Goal: Information Seeking & Learning: Find specific fact

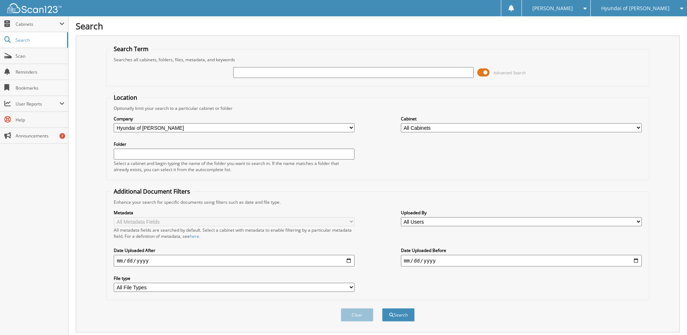
click at [486, 71] on span at bounding box center [484, 72] width 12 height 11
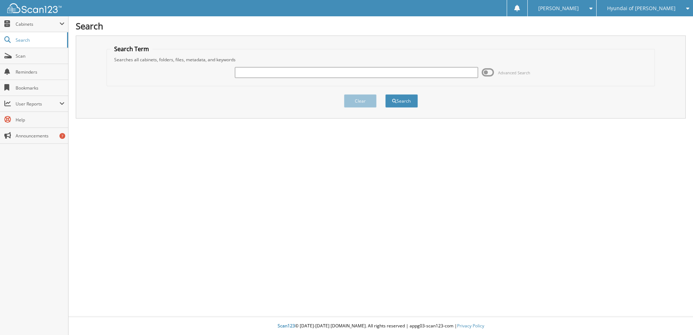
click at [370, 70] on input "text" at bounding box center [356, 72] width 243 height 11
type input "4540"
click at [385, 94] on button "Search" at bounding box center [401, 100] width 33 height 13
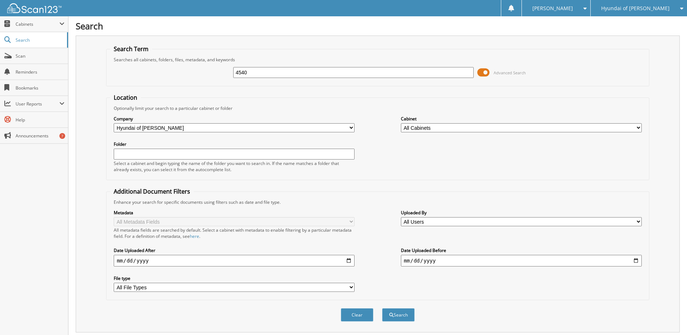
click at [486, 71] on span at bounding box center [484, 72] width 12 height 11
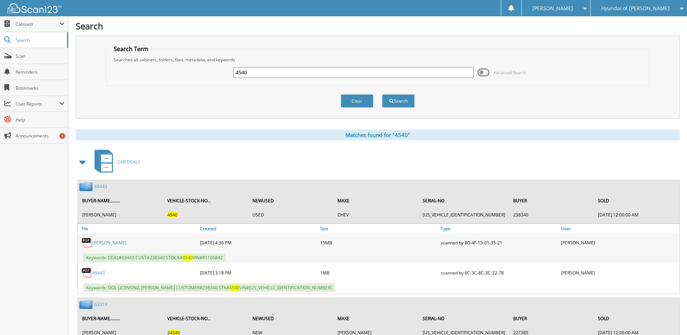
click at [103, 243] on link "PAPPERT, GEORGE WARREN" at bounding box center [109, 243] width 34 height 6
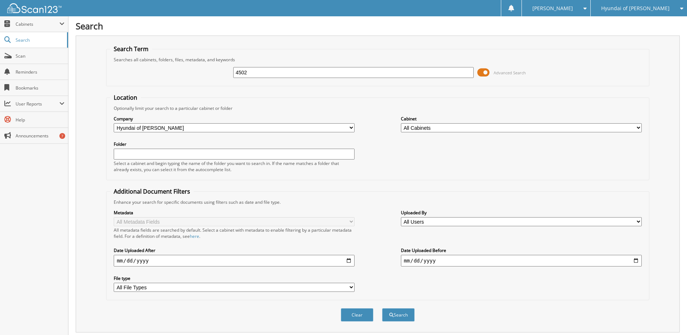
type input "4502"
click at [382, 308] on button "Search" at bounding box center [398, 314] width 33 height 13
click at [488, 72] on span at bounding box center [484, 72] width 12 height 11
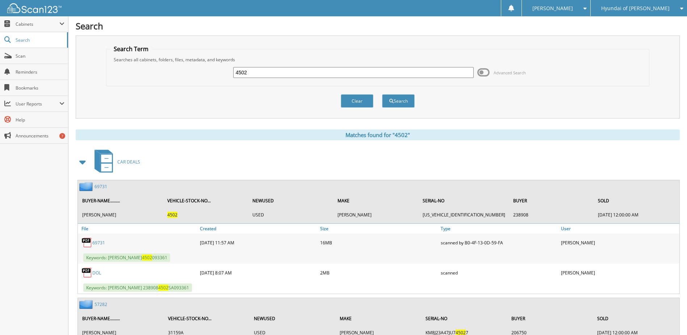
click at [100, 246] on div "69731" at bounding box center [138, 242] width 120 height 14
click at [97, 241] on link "69731" at bounding box center [98, 243] width 13 height 6
click at [97, 243] on link "69731" at bounding box center [98, 243] width 13 height 6
click at [251, 73] on input "4502" at bounding box center [353, 72] width 241 height 11
type input "4502A"
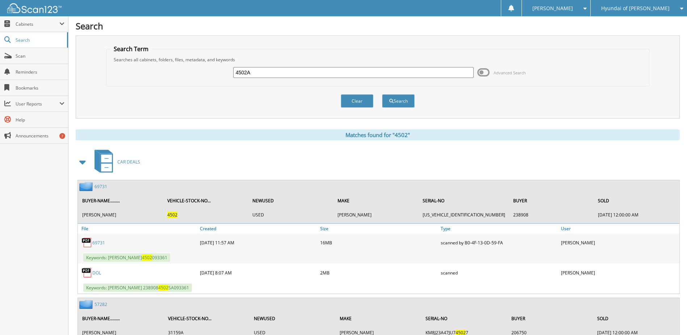
click at [382, 94] on button "Search" at bounding box center [398, 100] width 33 height 13
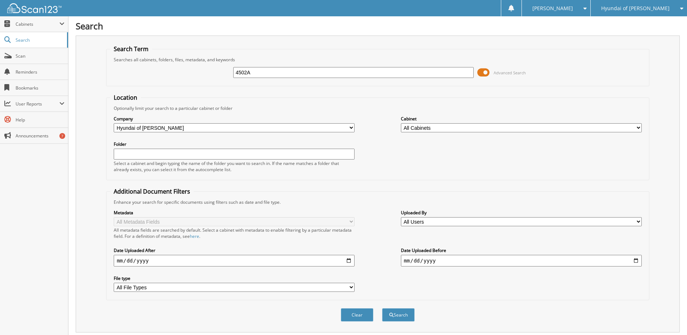
click at [497, 72] on span "Advanced Search" at bounding box center [510, 72] width 32 height 5
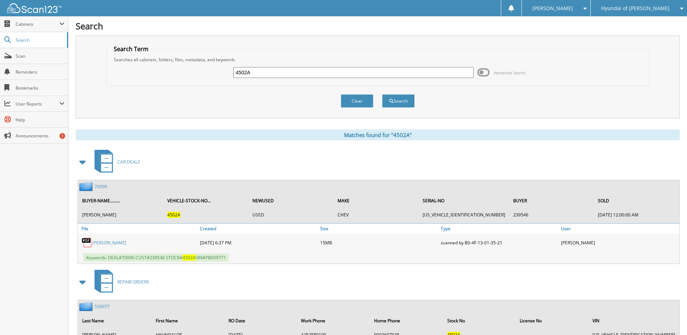
click at [107, 241] on link "[PERSON_NAME]" at bounding box center [109, 243] width 34 height 6
click at [301, 280] on div "REPAIR ORDERS" at bounding box center [378, 281] width 604 height 29
drag, startPoint x: 273, startPoint y: 72, endPoint x: 195, endPoint y: 74, distance: 78.6
click at [195, 74] on div "4502A Advanced Search" at bounding box center [377, 73] width 535 height 20
type input "38415"
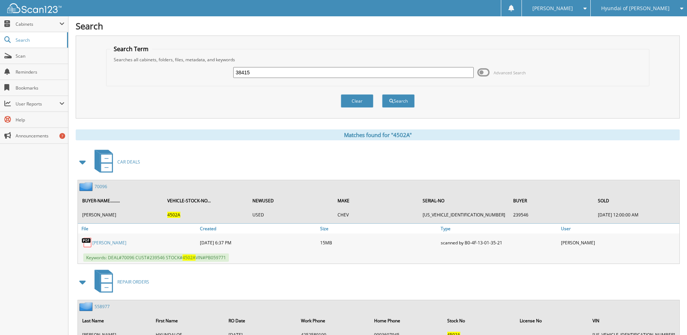
click at [382, 94] on button "Search" at bounding box center [398, 100] width 33 height 13
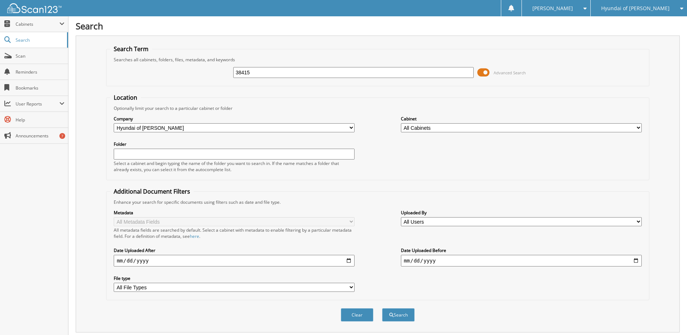
click at [483, 73] on span at bounding box center [484, 72] width 12 height 11
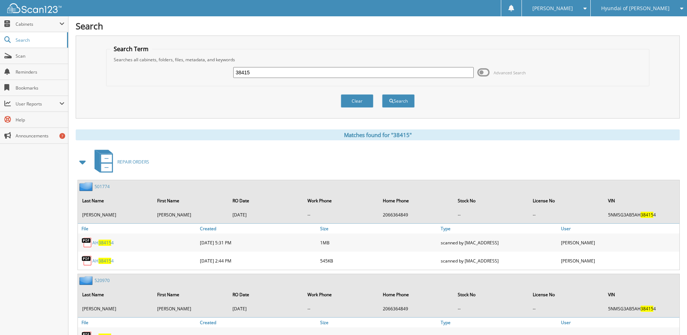
click at [82, 163] on span at bounding box center [83, 161] width 10 height 13
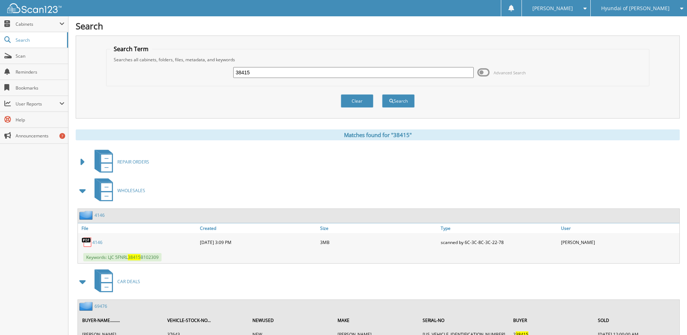
click at [83, 192] on span at bounding box center [83, 190] width 10 height 13
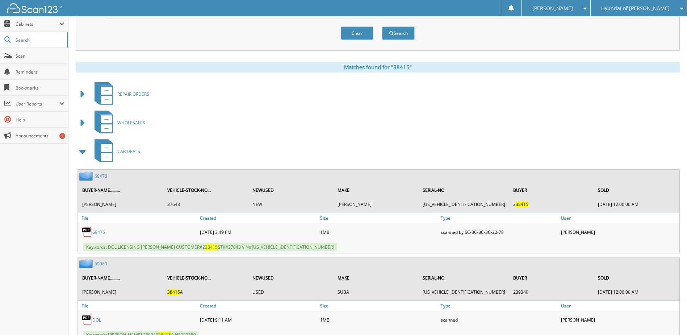
scroll to position [145, 0]
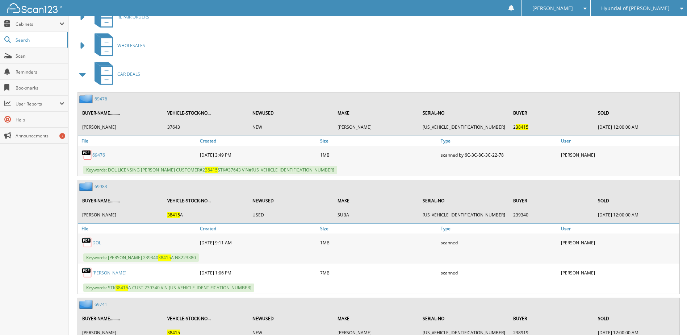
click at [96, 242] on link "DOL" at bounding box center [96, 243] width 9 height 6
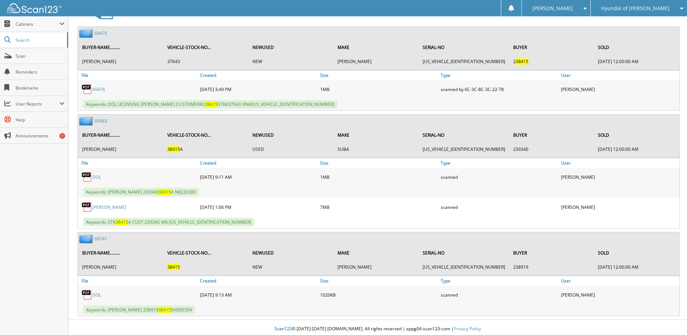
scroll to position [213, 0]
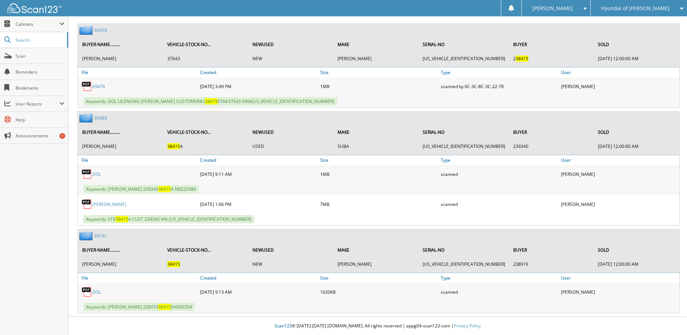
click at [100, 234] on link "69741" at bounding box center [101, 236] width 13 height 6
